Goal: Answer question/provide support

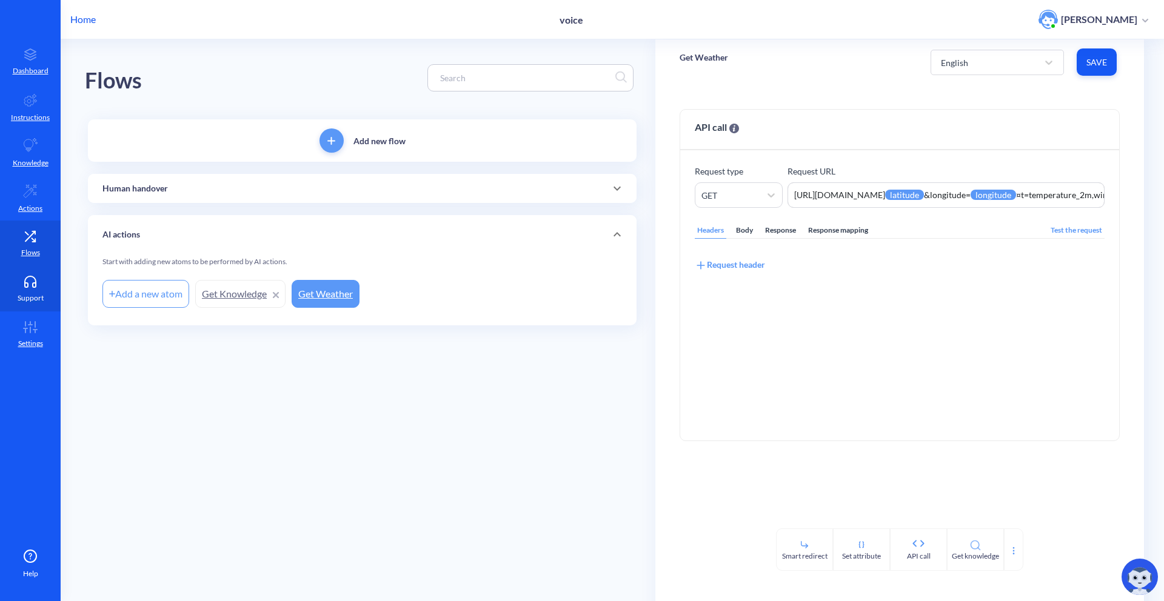
click at [32, 293] on p "Support" at bounding box center [31, 298] width 26 height 11
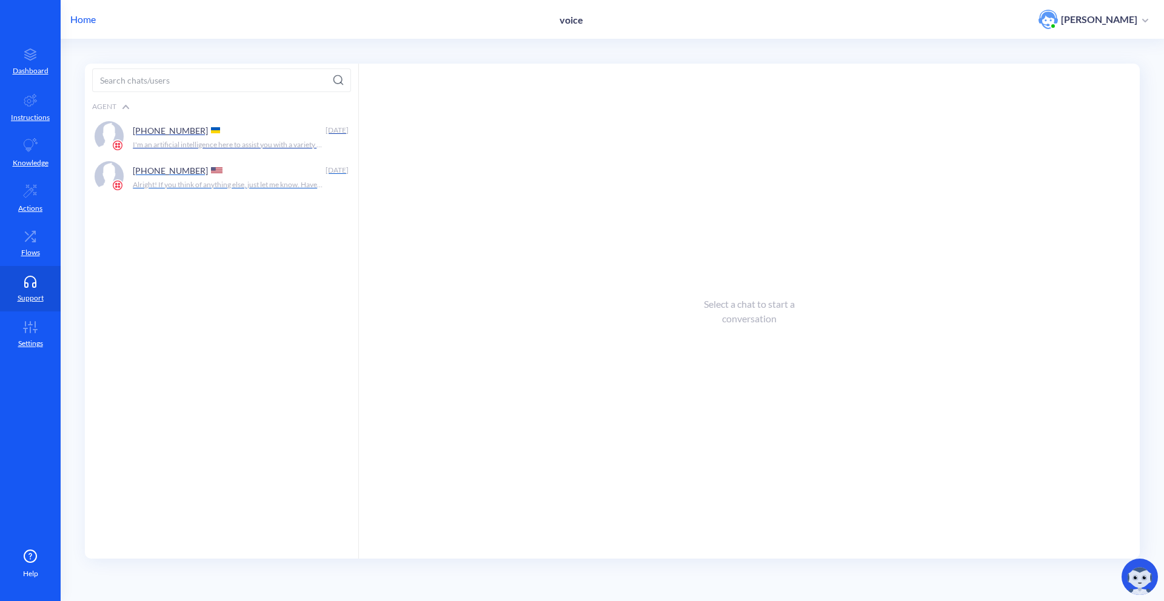
click at [207, 170] on div "[PHONE_NUMBER]" at bounding box center [227, 170] width 188 height 18
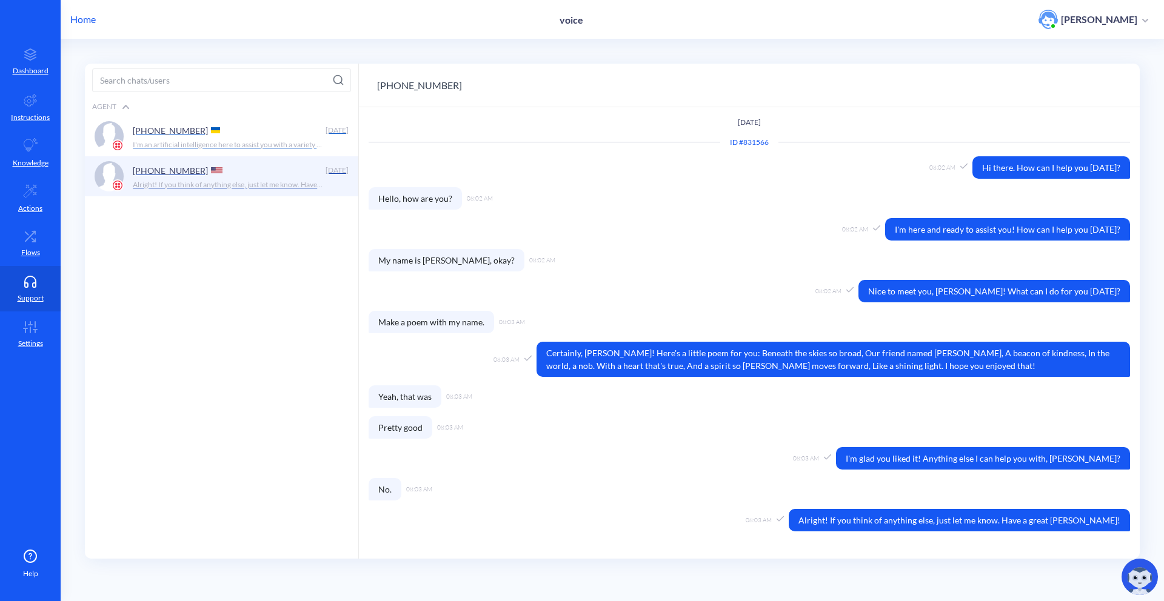
click at [256, 138] on div "[PHONE_NUMBER]" at bounding box center [227, 130] width 188 height 18
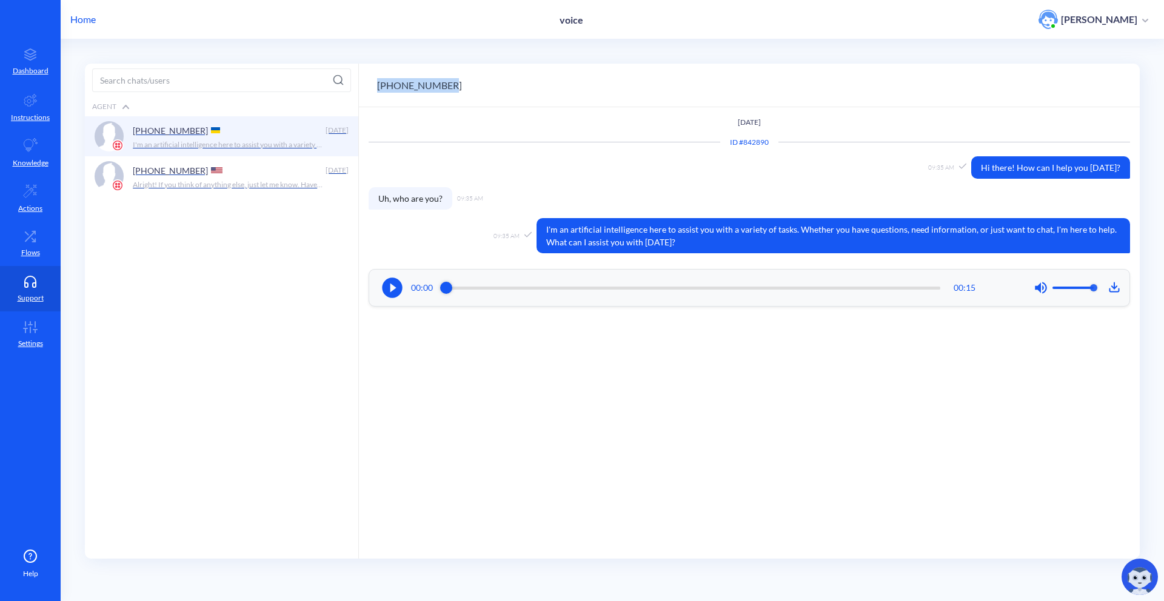
drag, startPoint x: 462, startPoint y: 87, endPoint x: 362, endPoint y: 82, distance: 99.6
click at [362, 82] on div "[PHONE_NUMBER]" at bounding box center [749, 86] width 781 height 44
click at [469, 84] on div "[PHONE_NUMBER]" at bounding box center [749, 86] width 781 height 44
drag, startPoint x: 471, startPoint y: 85, endPoint x: 362, endPoint y: 85, distance: 109.1
click at [362, 85] on div "[PHONE_NUMBER]" at bounding box center [749, 86] width 781 height 44
